Goal: Communication & Community: Participate in discussion

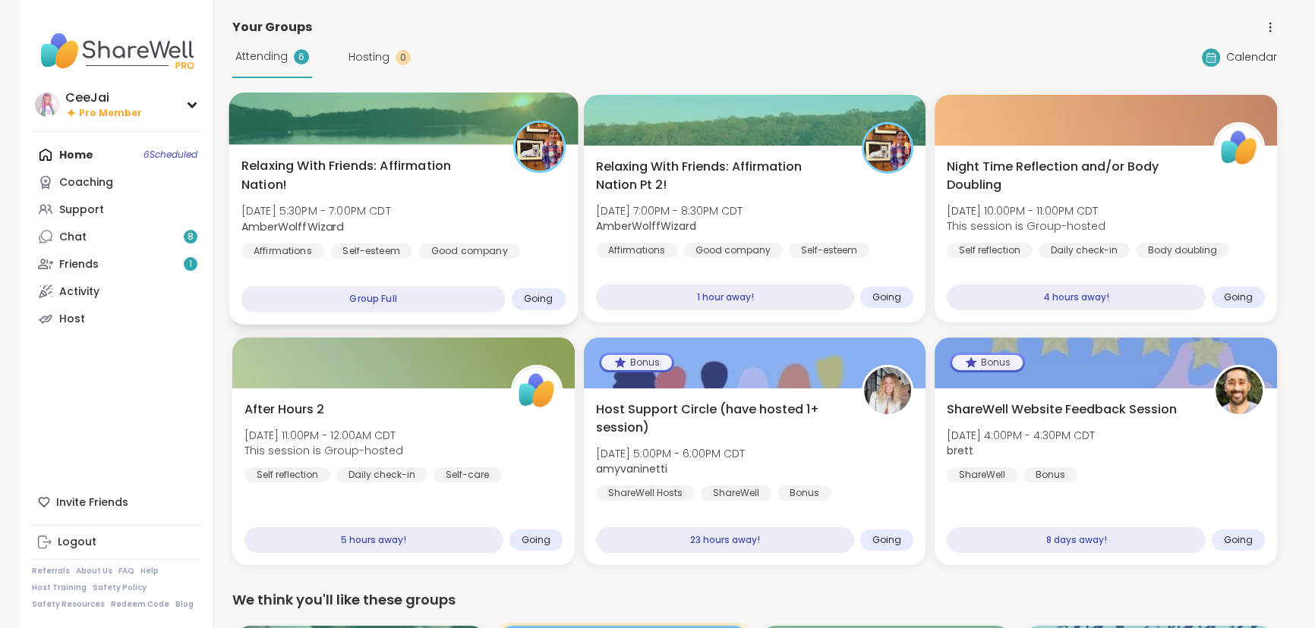
click at [391, 216] on span "[DATE] 5:30PM - 7:00PM CDT" at bounding box center [316, 210] width 150 height 15
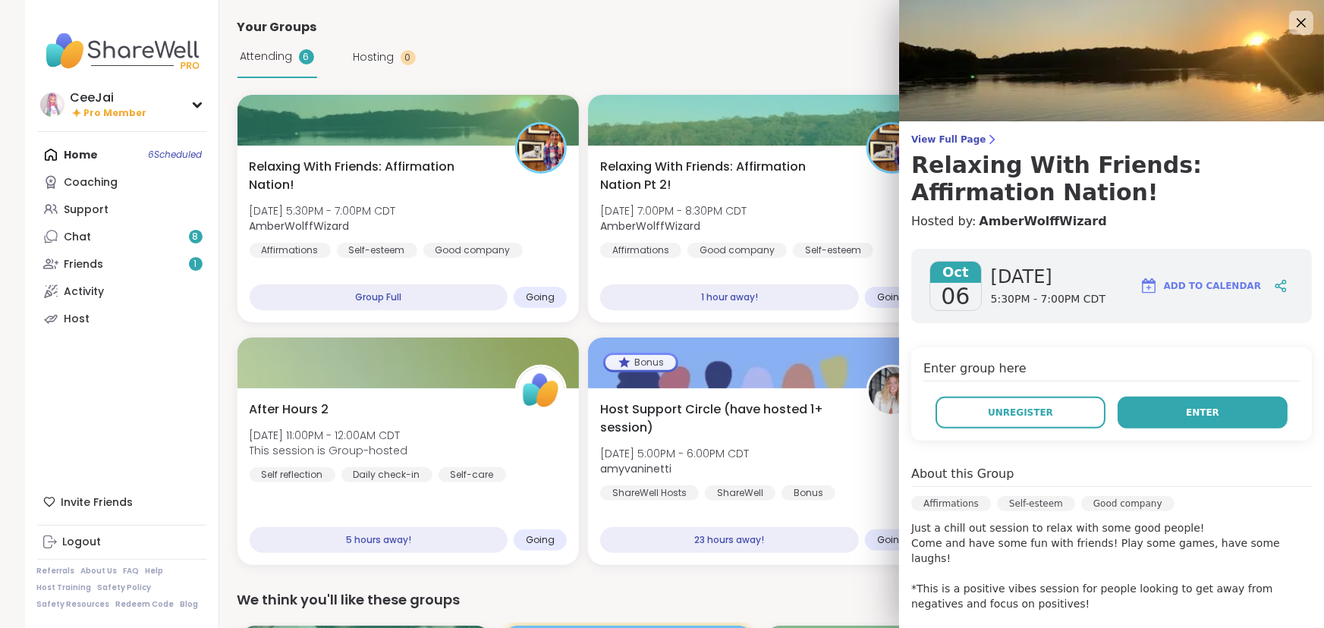
click at [1186, 413] on span "Enter" at bounding box center [1202, 413] width 33 height 14
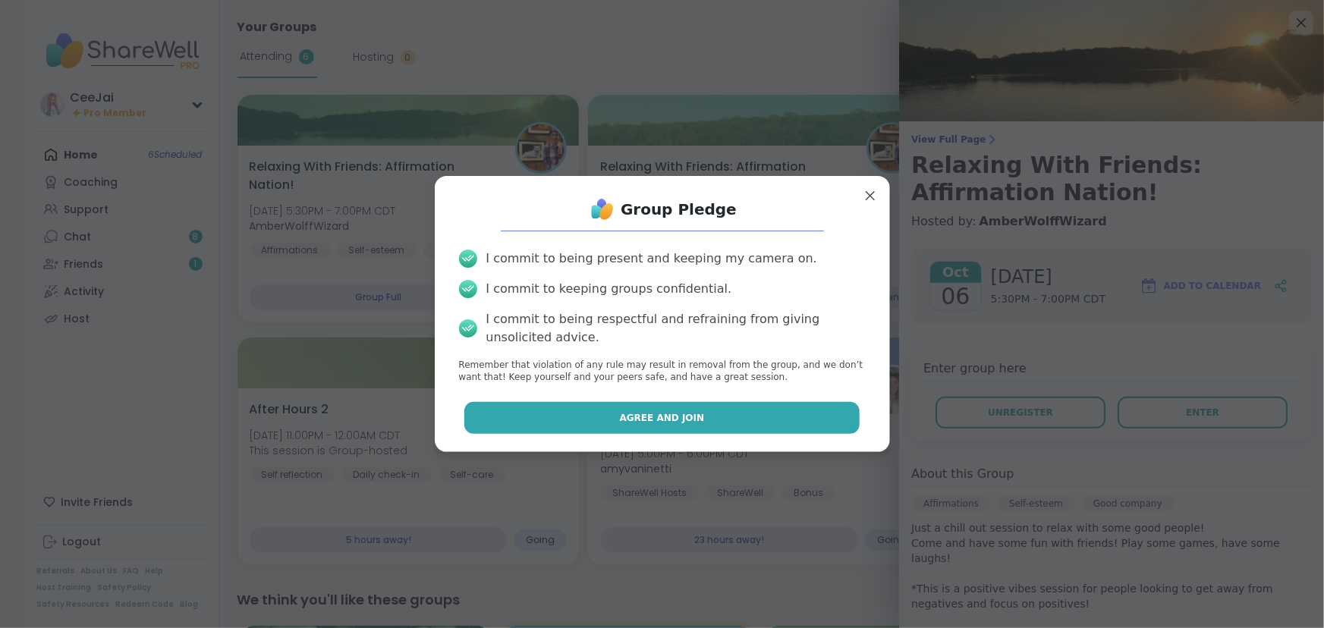
click at [658, 414] on span "Agree and Join" at bounding box center [662, 418] width 85 height 14
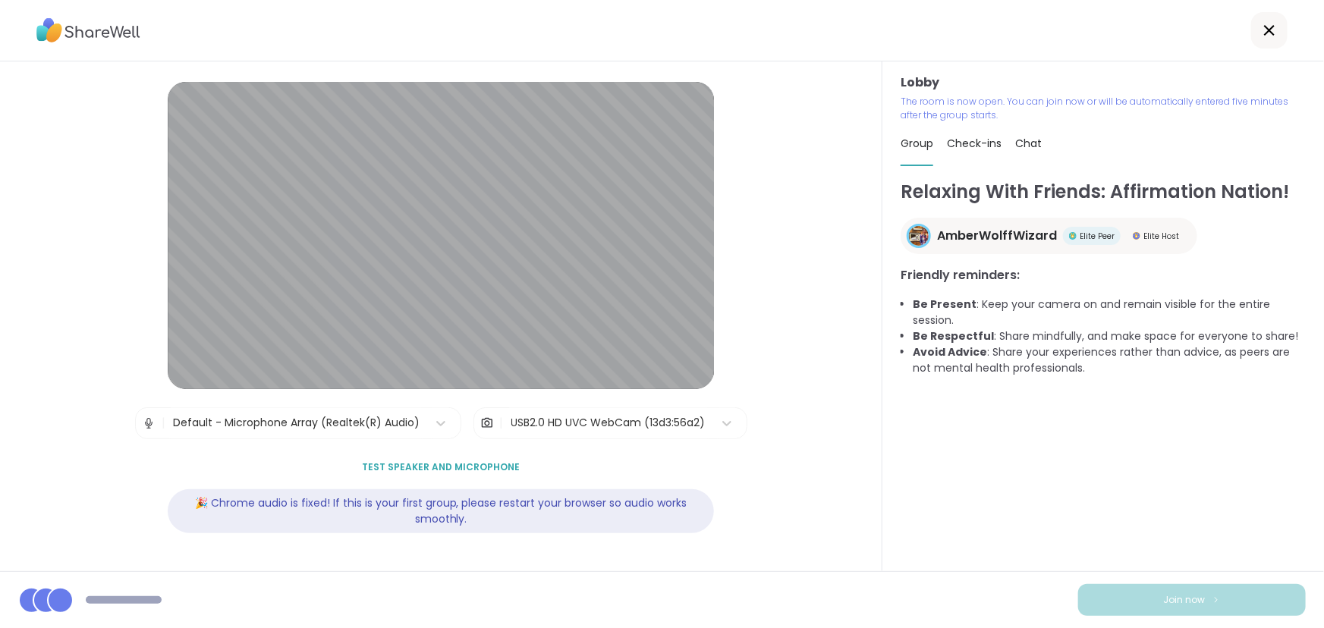
click at [865, 577] on div "Join now" at bounding box center [662, 600] width 1324 height 57
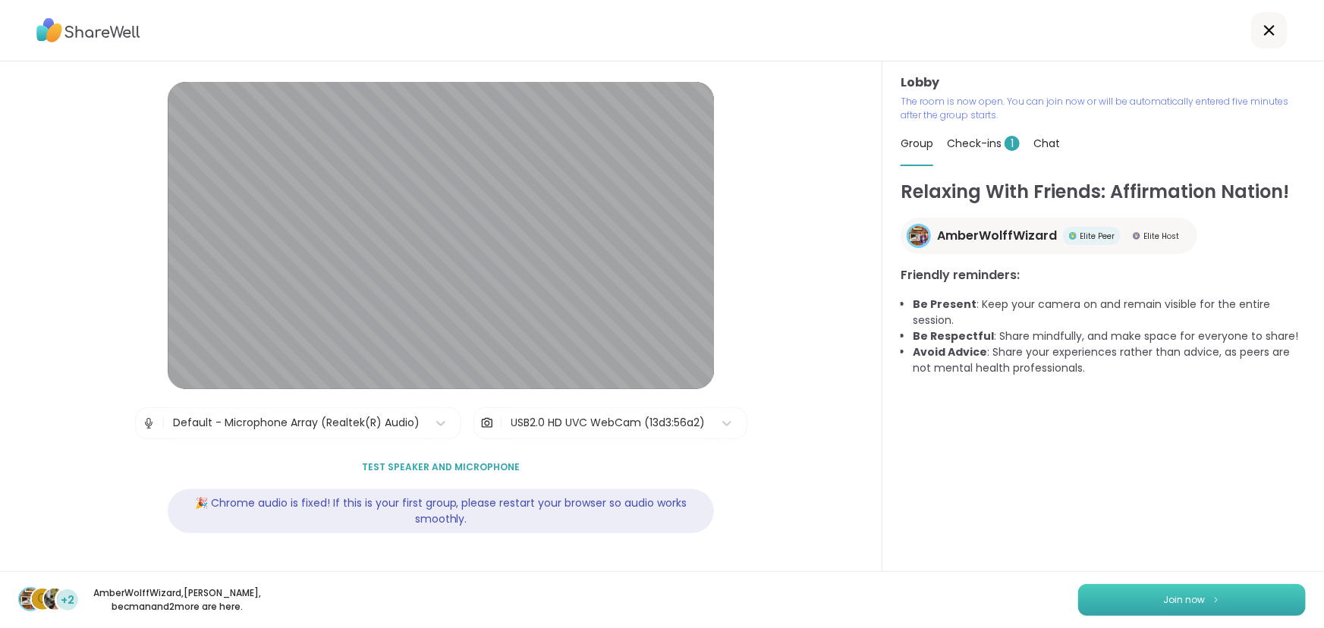
click at [1166, 592] on button "Join now" at bounding box center [1193, 600] width 228 height 32
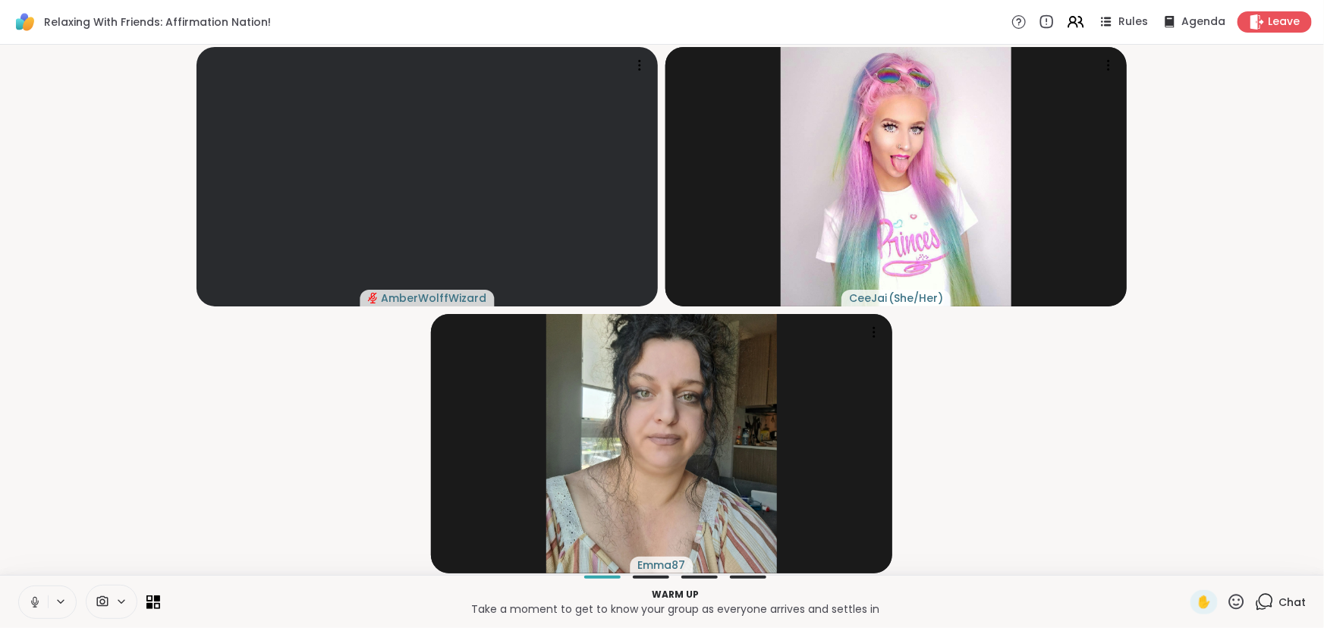
click at [39, 606] on icon at bounding box center [35, 603] width 14 height 14
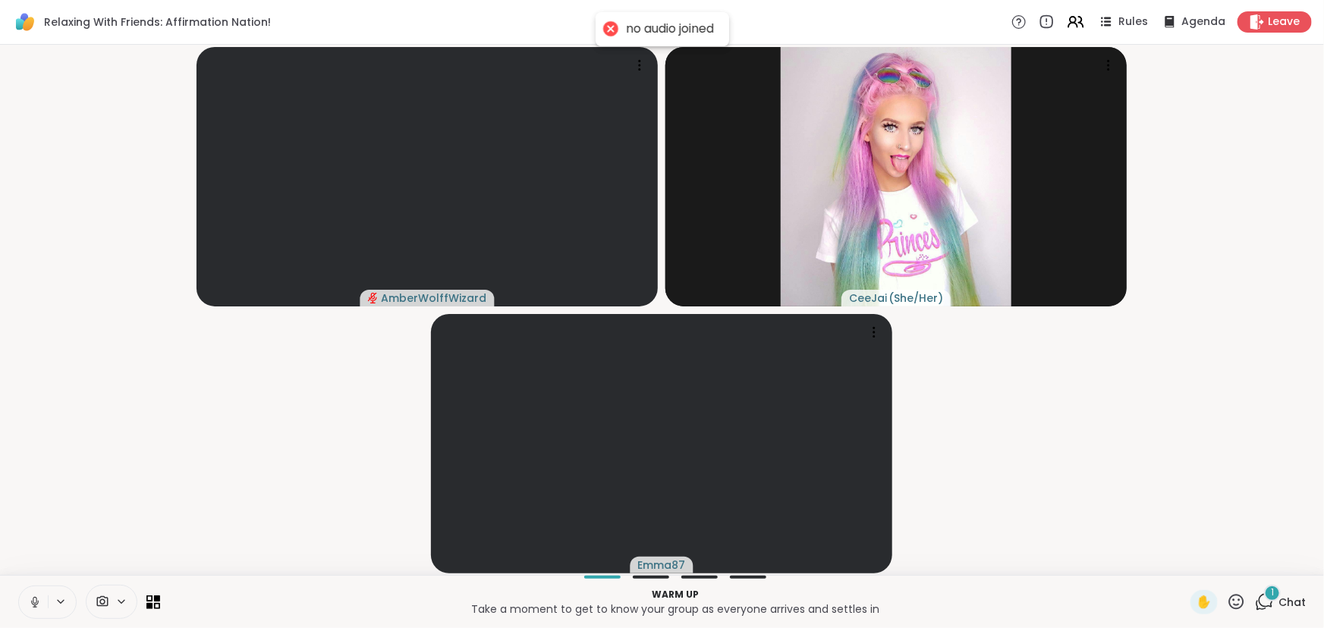
click at [34, 603] on icon at bounding box center [35, 600] width 4 height 7
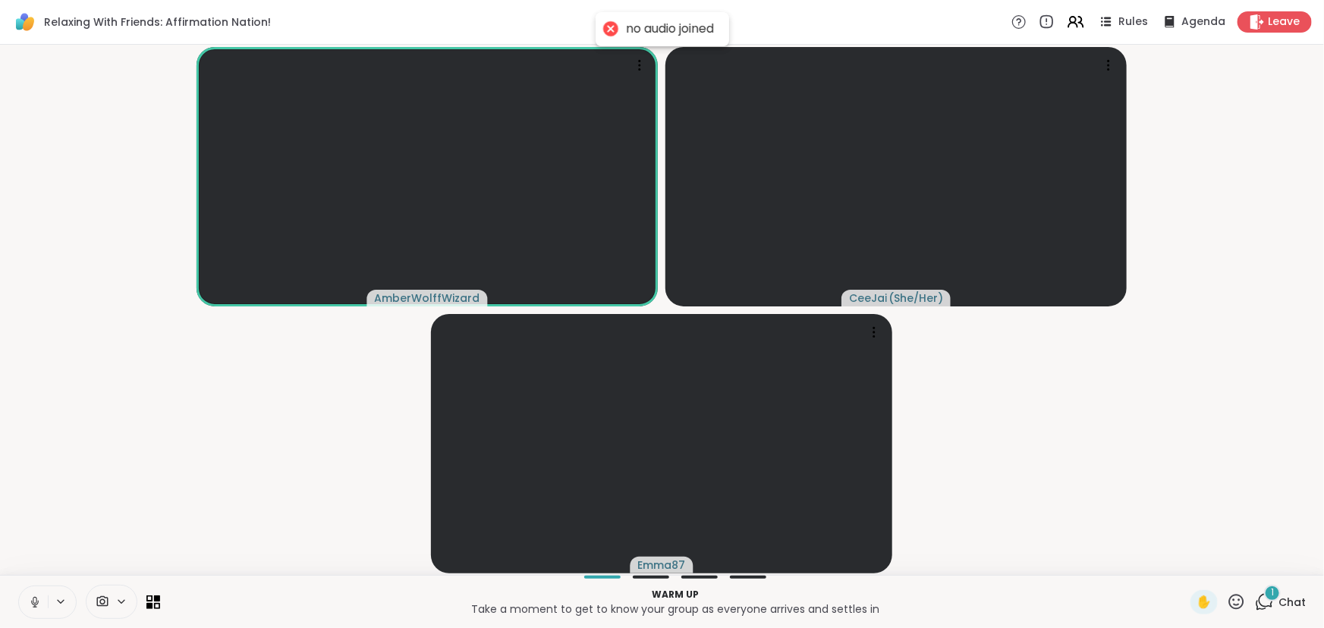
click at [33, 603] on icon at bounding box center [35, 600] width 4 height 7
click at [58, 598] on icon at bounding box center [61, 602] width 12 height 13
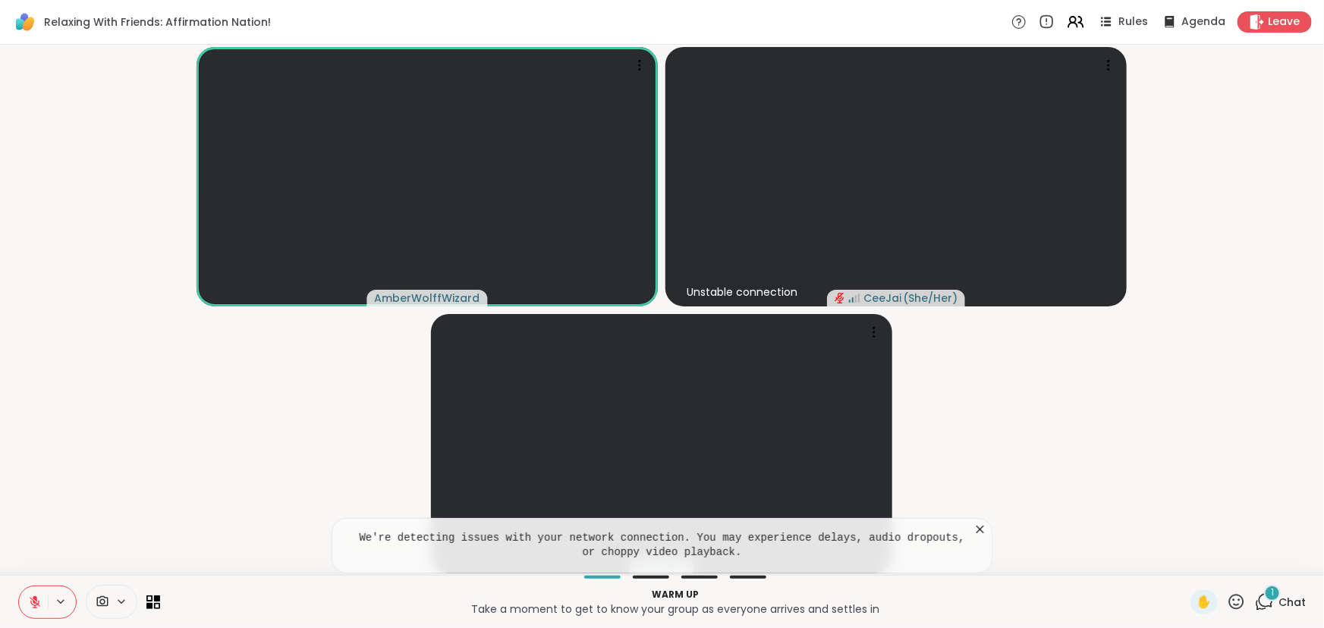
click at [311, 594] on p "Warm up" at bounding box center [675, 595] width 1013 height 14
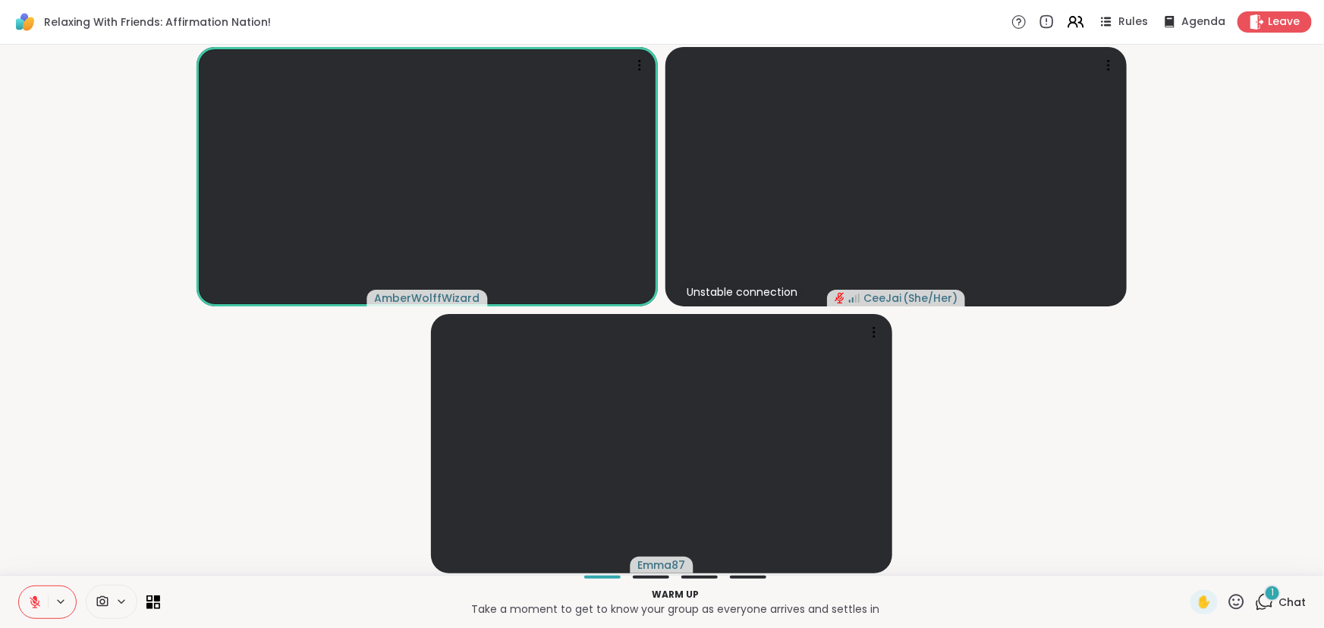
click at [1017, 611] on p "Take a moment to get to know your group as everyone arrives and settles in" at bounding box center [675, 609] width 1013 height 15
click at [1006, 622] on div "Warm up Take a moment to get to know your group as everyone arrives and settles…" at bounding box center [662, 601] width 1324 height 53
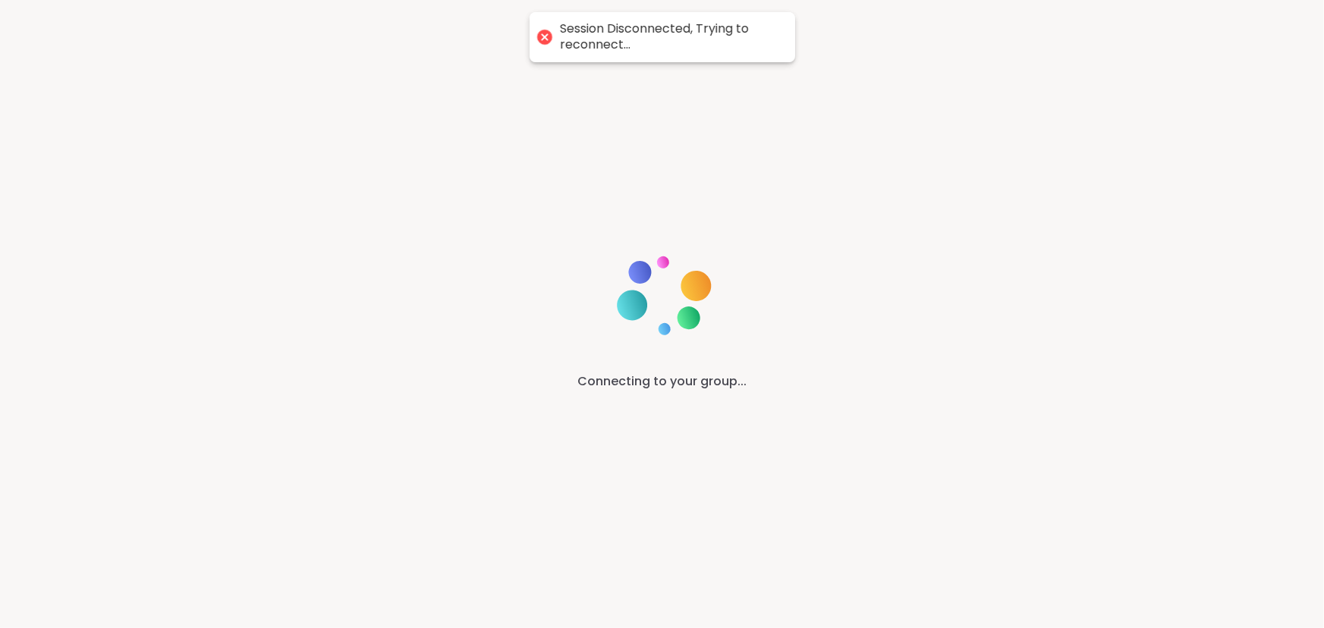
click at [944, 297] on div "Connecting to your group..." at bounding box center [662, 314] width 1324 height 628
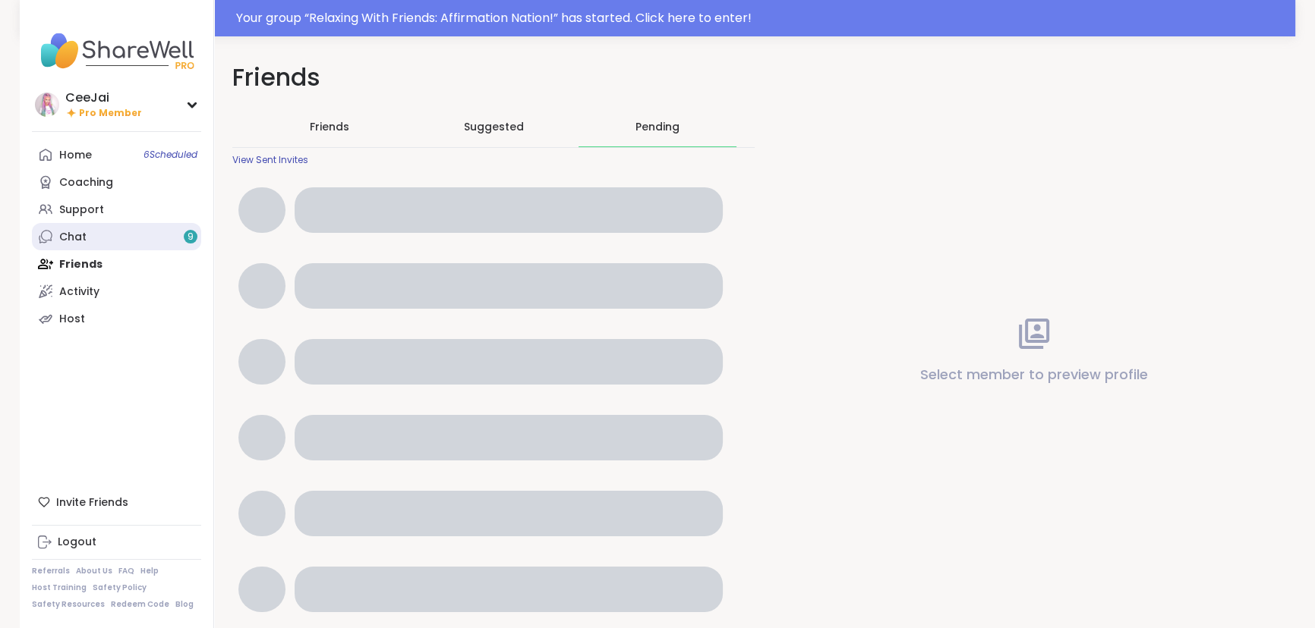
click at [69, 235] on div "Chat 9" at bounding box center [72, 237] width 27 height 15
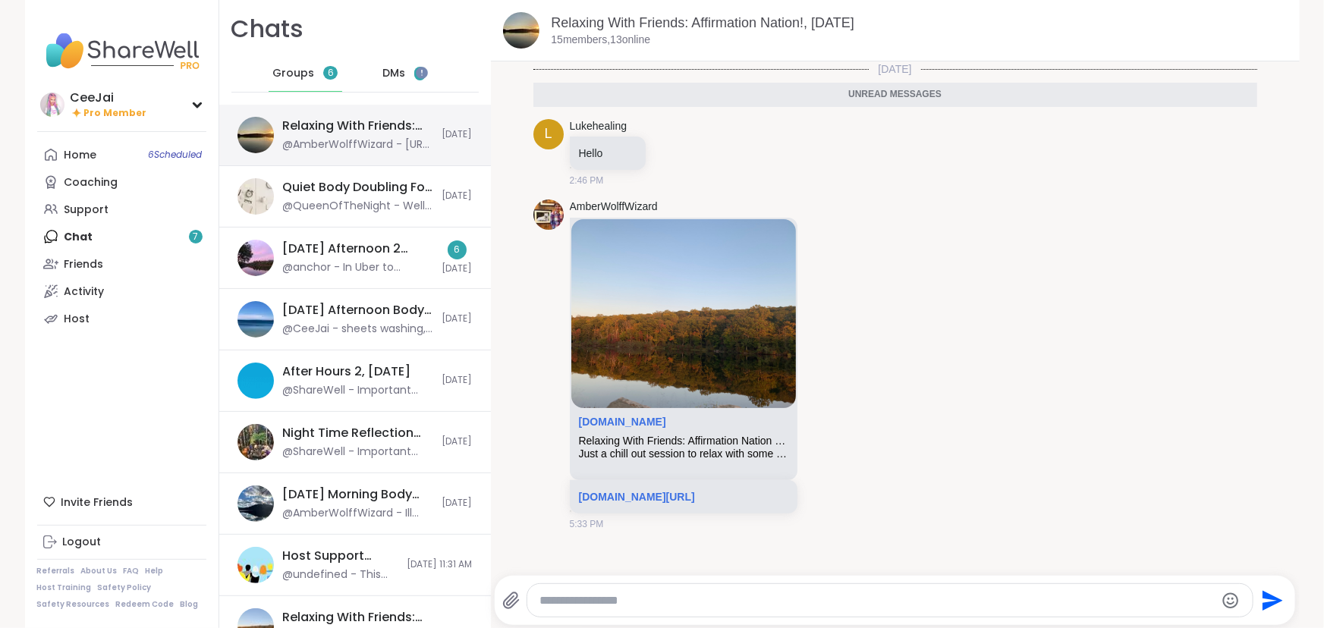
click at [346, 131] on div "Relaxing With Friends: Affirmation Nation!, Oct 06" at bounding box center [358, 126] width 150 height 17
click at [68, 243] on div "Home 6 Scheduled Coaching Support Chat 7 Friends Activity Host" at bounding box center [121, 236] width 169 height 191
click at [313, 257] on div "Monday Afternoon 2 Body Doublers and Chillers!, Oct 06" at bounding box center [358, 249] width 150 height 17
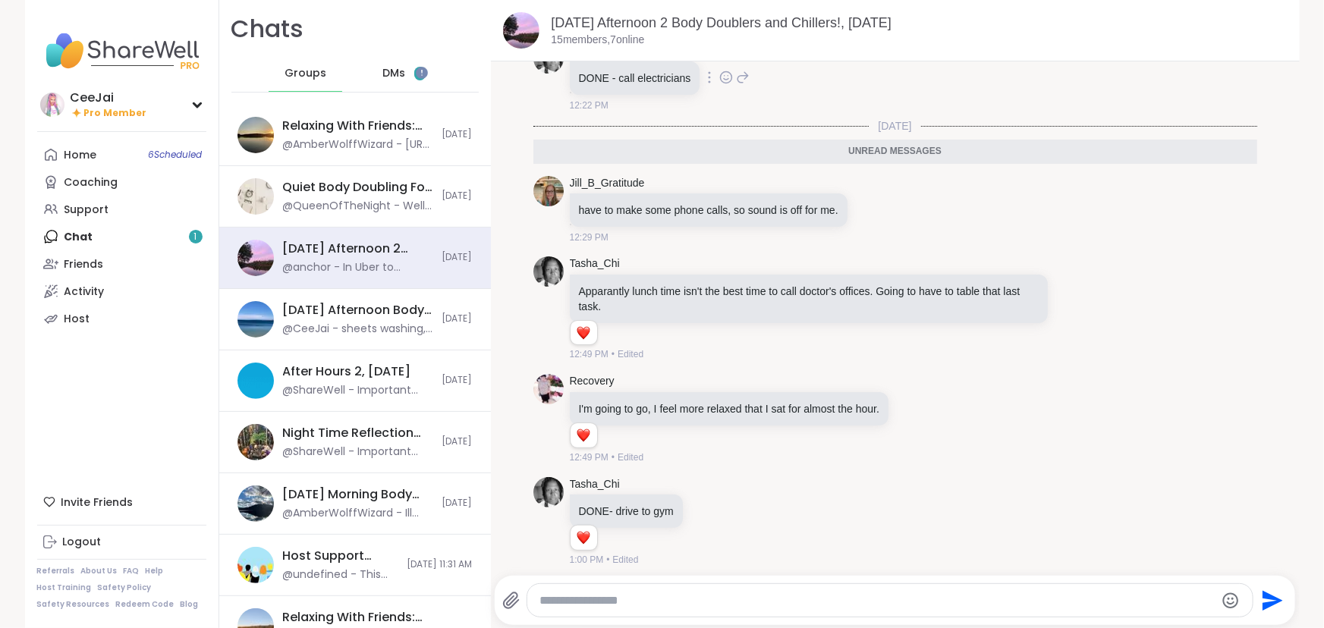
scroll to position [2368, 0]
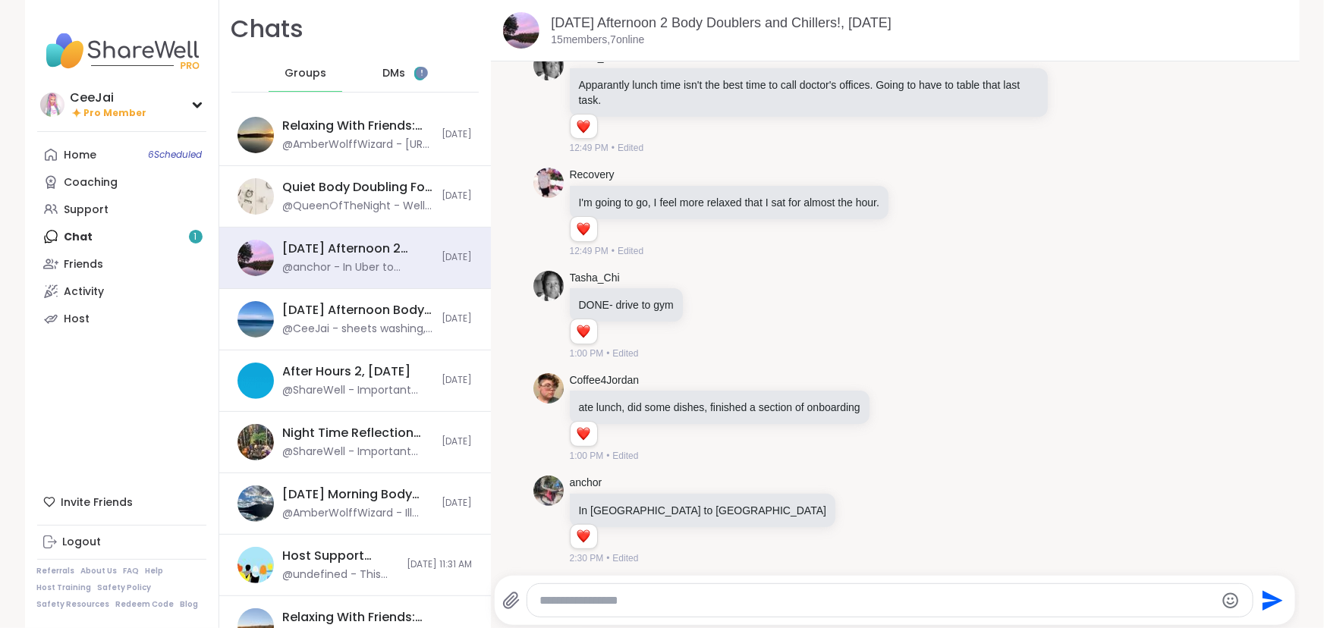
click at [383, 69] on span "DMs" at bounding box center [394, 73] width 23 height 15
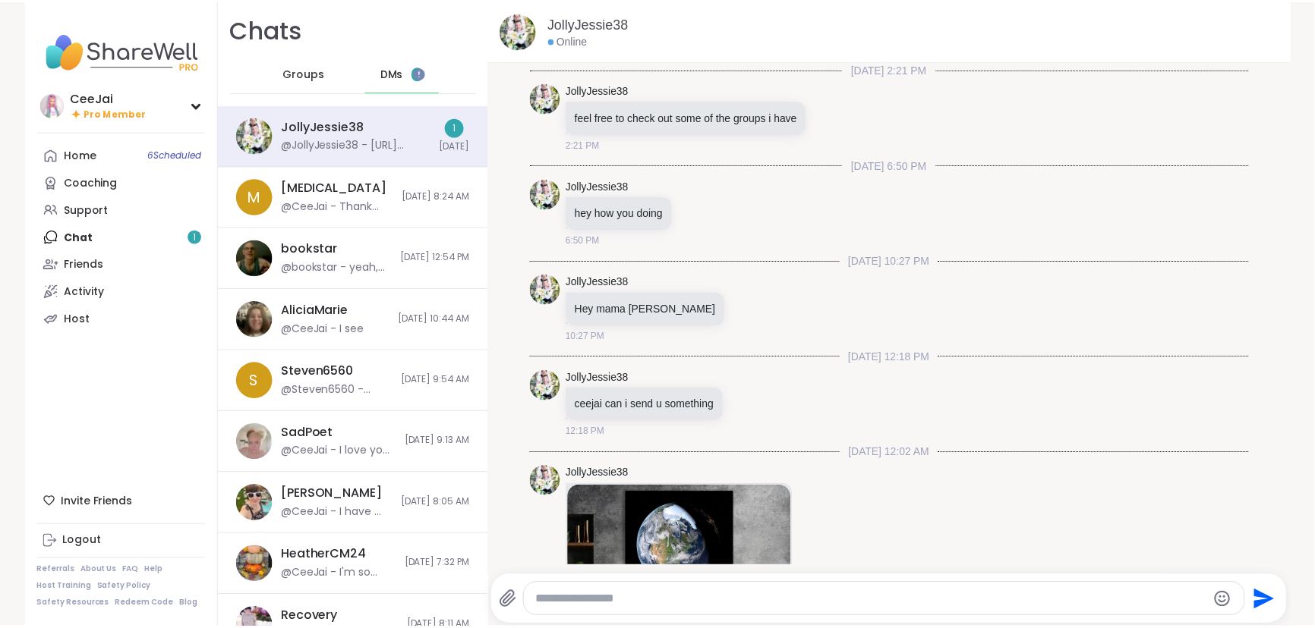
scroll to position [4653, 0]
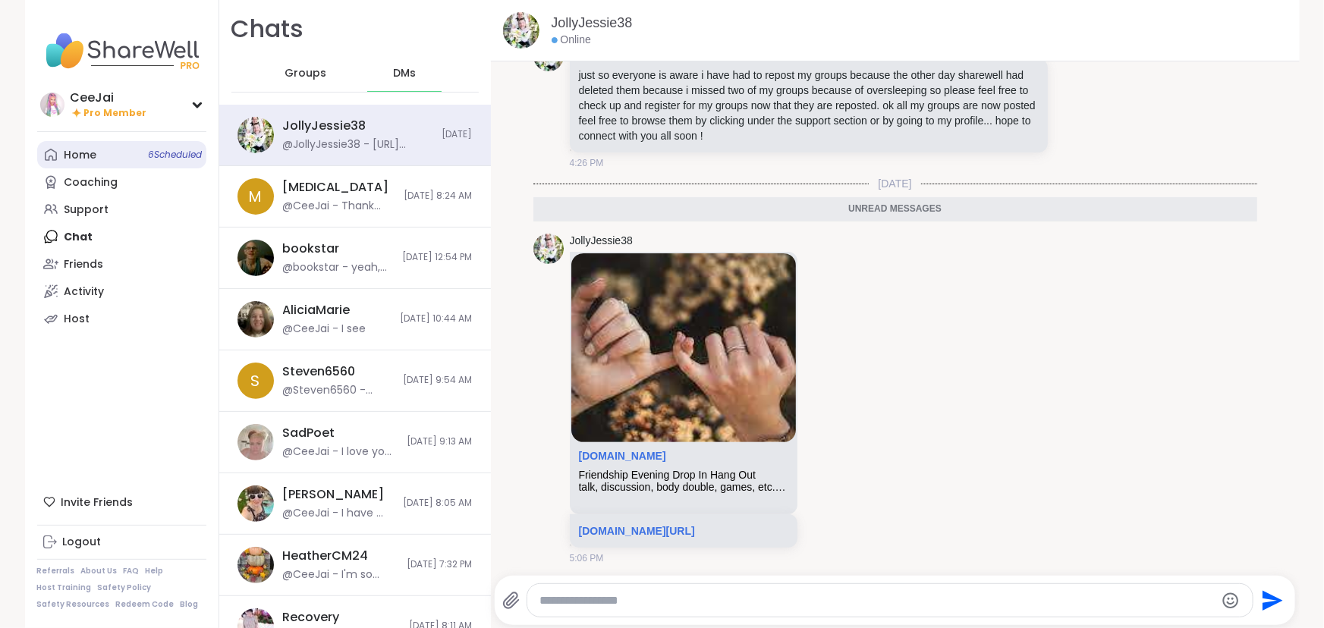
click at [71, 150] on div "Home 6 Scheduled" at bounding box center [81, 155] width 33 height 15
